Goal: Find specific page/section: Find specific page/section

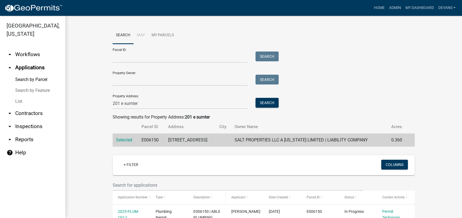
scroll to position [72, 0]
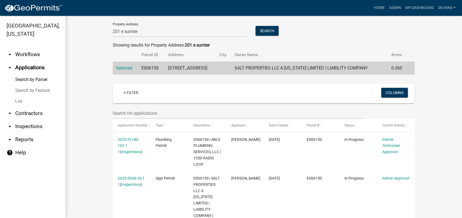
click at [23, 69] on link "arrow_drop_up Applications" at bounding box center [32, 67] width 65 height 13
click at [28, 60] on link "arrow_drop_down Workflows" at bounding box center [32, 54] width 65 height 13
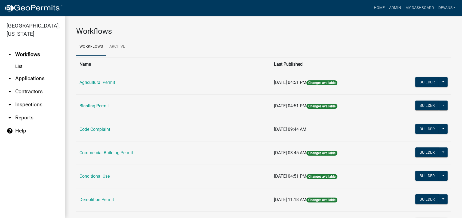
click at [38, 81] on link "arrow_drop_down Applications" at bounding box center [32, 78] width 65 height 13
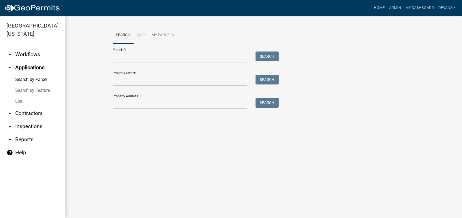
click at [21, 101] on link "List" at bounding box center [32, 101] width 65 height 11
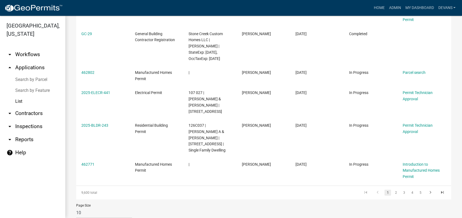
scroll to position [192, 0]
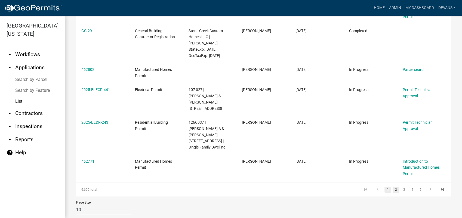
click at [392, 186] on link "2" at bounding box center [395, 189] width 7 height 6
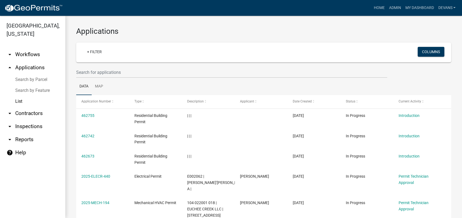
click at [77, 64] on wm-filter-builder "+ Filter Columns" at bounding box center [263, 59] width 375 height 35
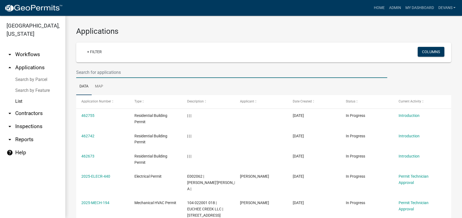
click at [106, 76] on input "text" at bounding box center [231, 72] width 311 height 11
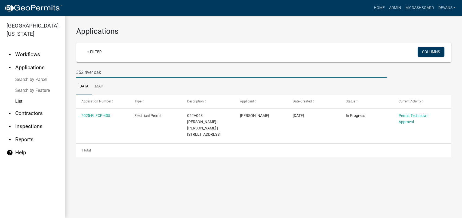
drag, startPoint x: 111, startPoint y: 76, endPoint x: 61, endPoint y: 74, distance: 50.6
click at [61, 74] on div "Putnam County, Georgia arrow_drop_down Workflows List arrow_drop_up Application…" at bounding box center [231, 117] width 462 height 202
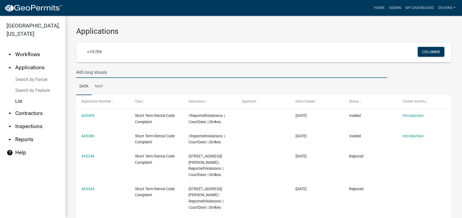
type input "445 long shoals"
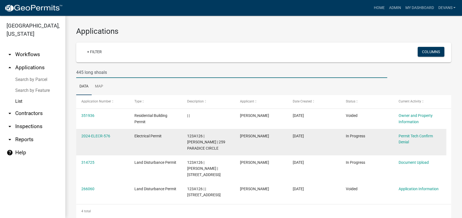
scroll to position [11, 0]
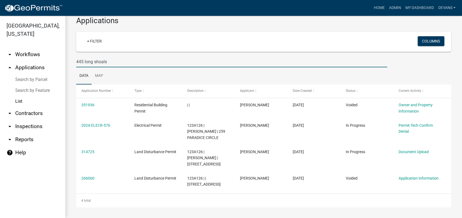
drag, startPoint x: 111, startPoint y: 61, endPoint x: 73, endPoint y: 62, distance: 37.5
click at [73, 62] on div "445 long shoals" at bounding box center [231, 61] width 319 height 11
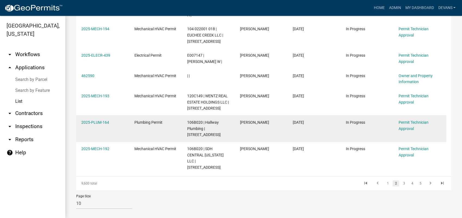
scroll to position [0, 0]
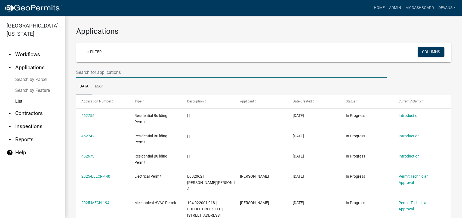
click at [120, 68] on input "text" at bounding box center [231, 72] width 311 height 11
type input "667 greensboro"
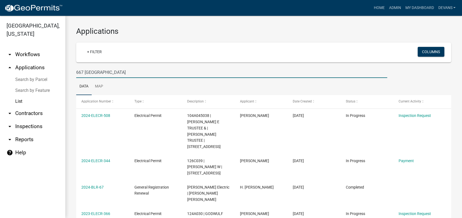
drag, startPoint x: 108, startPoint y: 73, endPoint x: 67, endPoint y: 73, distance: 40.3
click at [67, 73] on div "Applications + Filter Columns 667 greensboro Data Map Application Number Type D…" at bounding box center [263, 159] width 397 height 287
